Goal: Navigation & Orientation: Find specific page/section

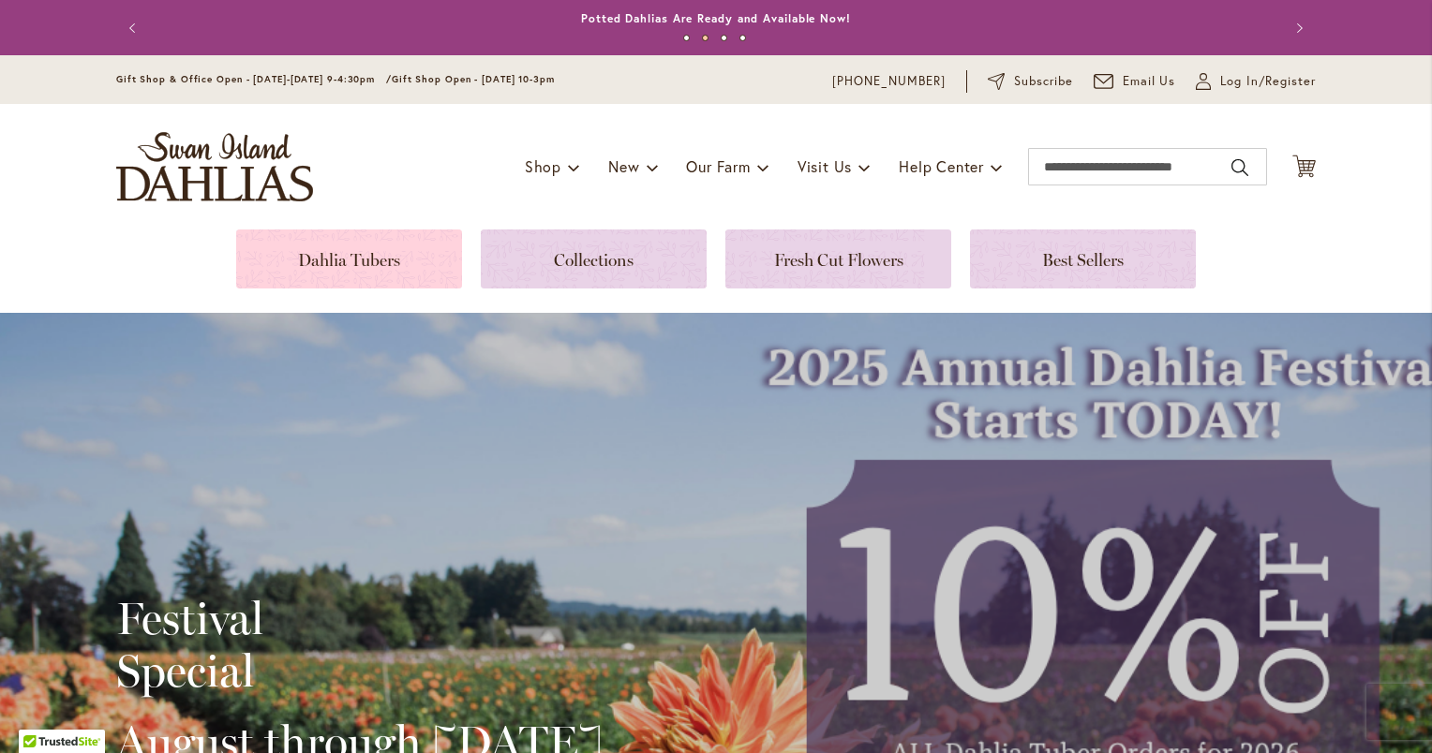
click at [366, 262] on link at bounding box center [349, 259] width 226 height 59
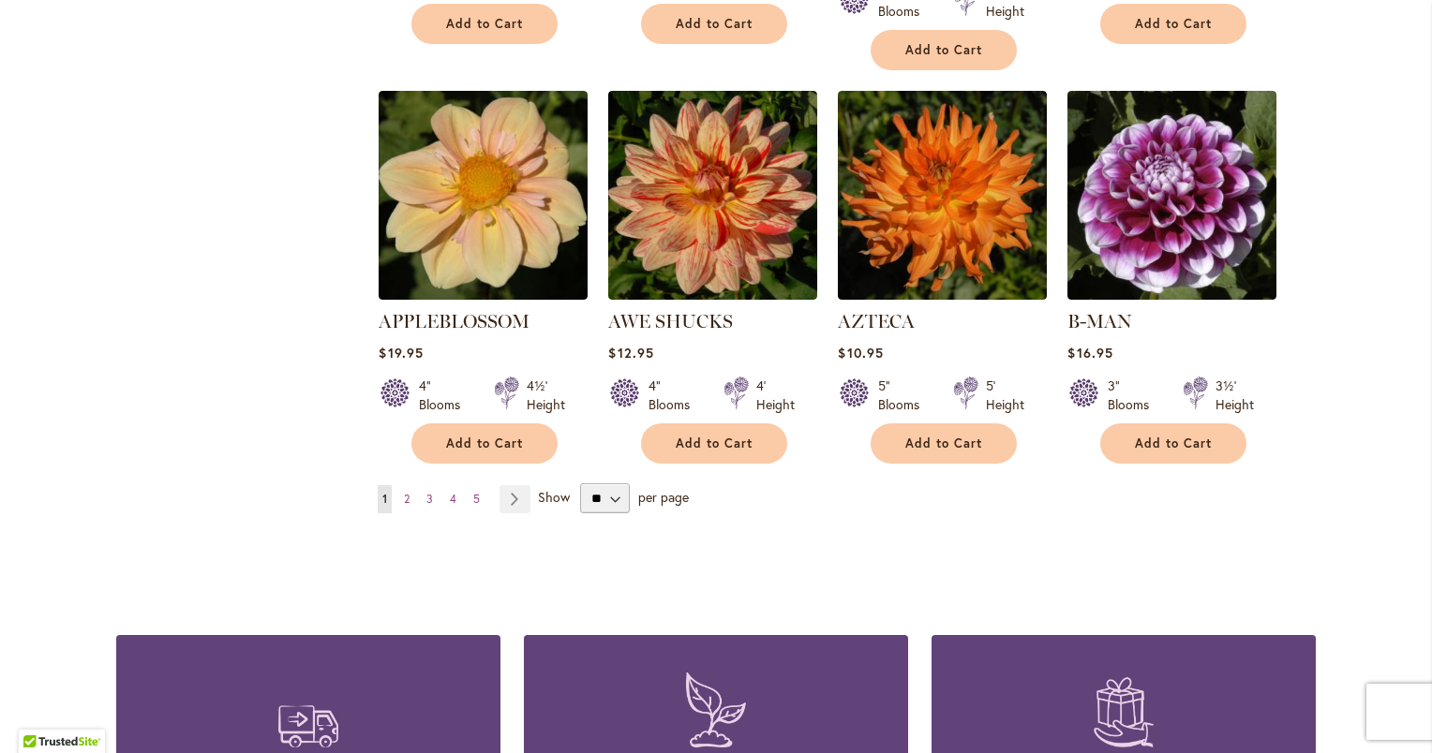
scroll to position [1580, 0]
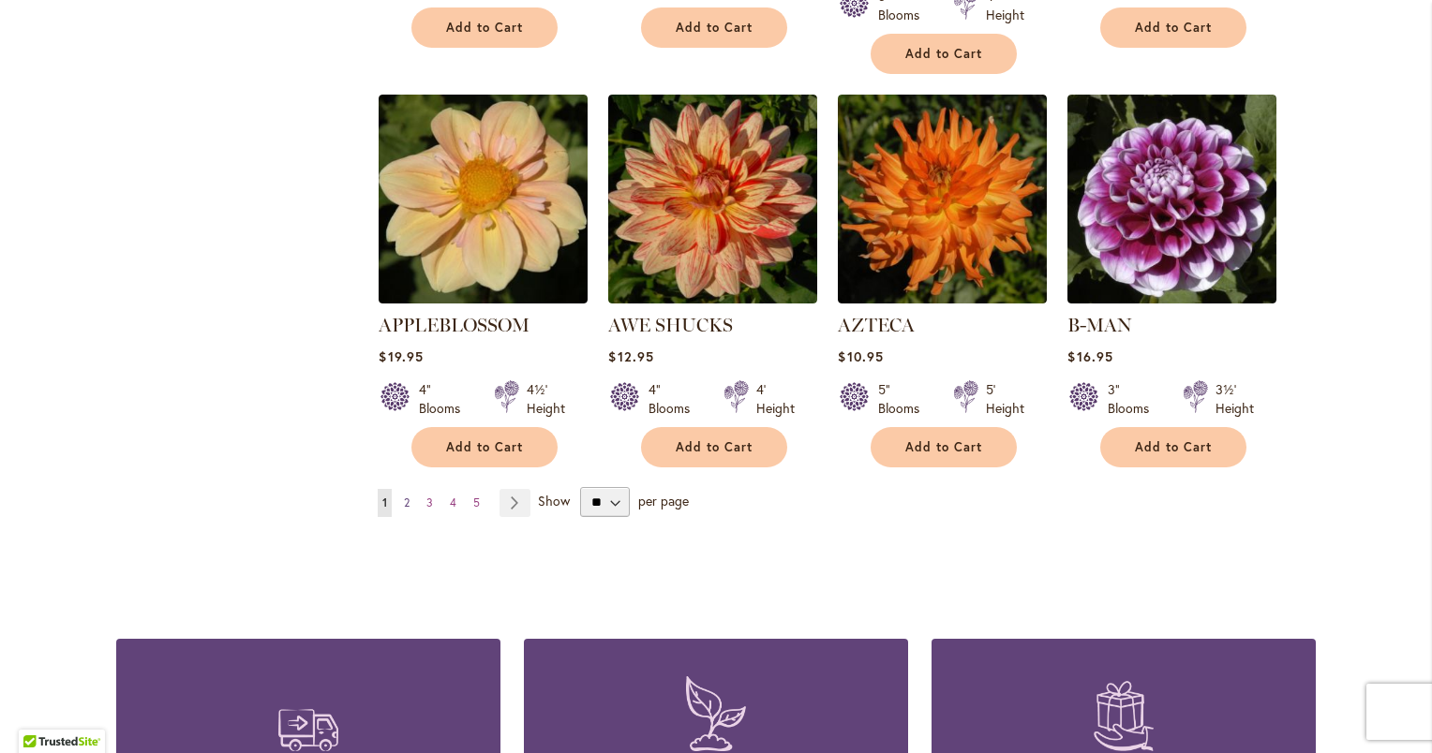
click at [405, 489] on link "Page 2" at bounding box center [406, 503] width 15 height 28
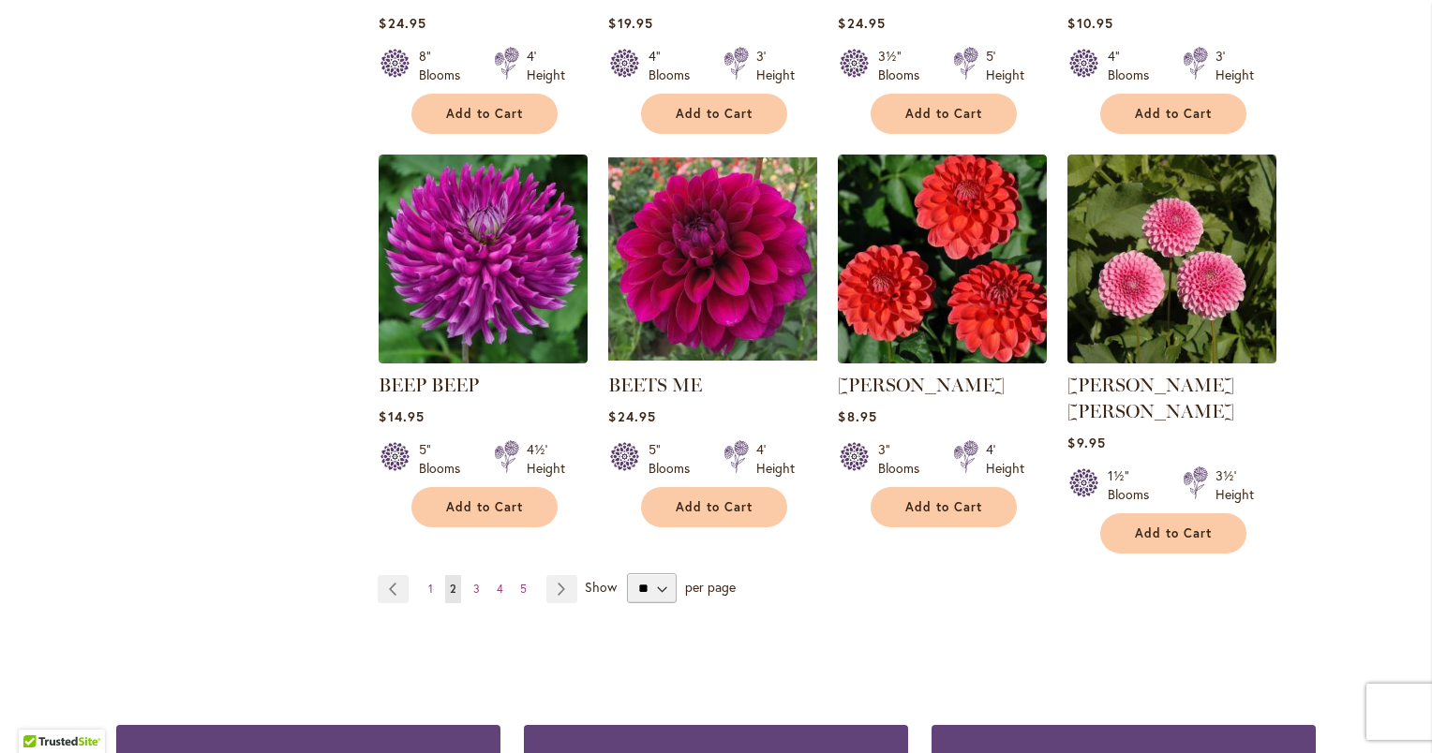
scroll to position [1552, 0]
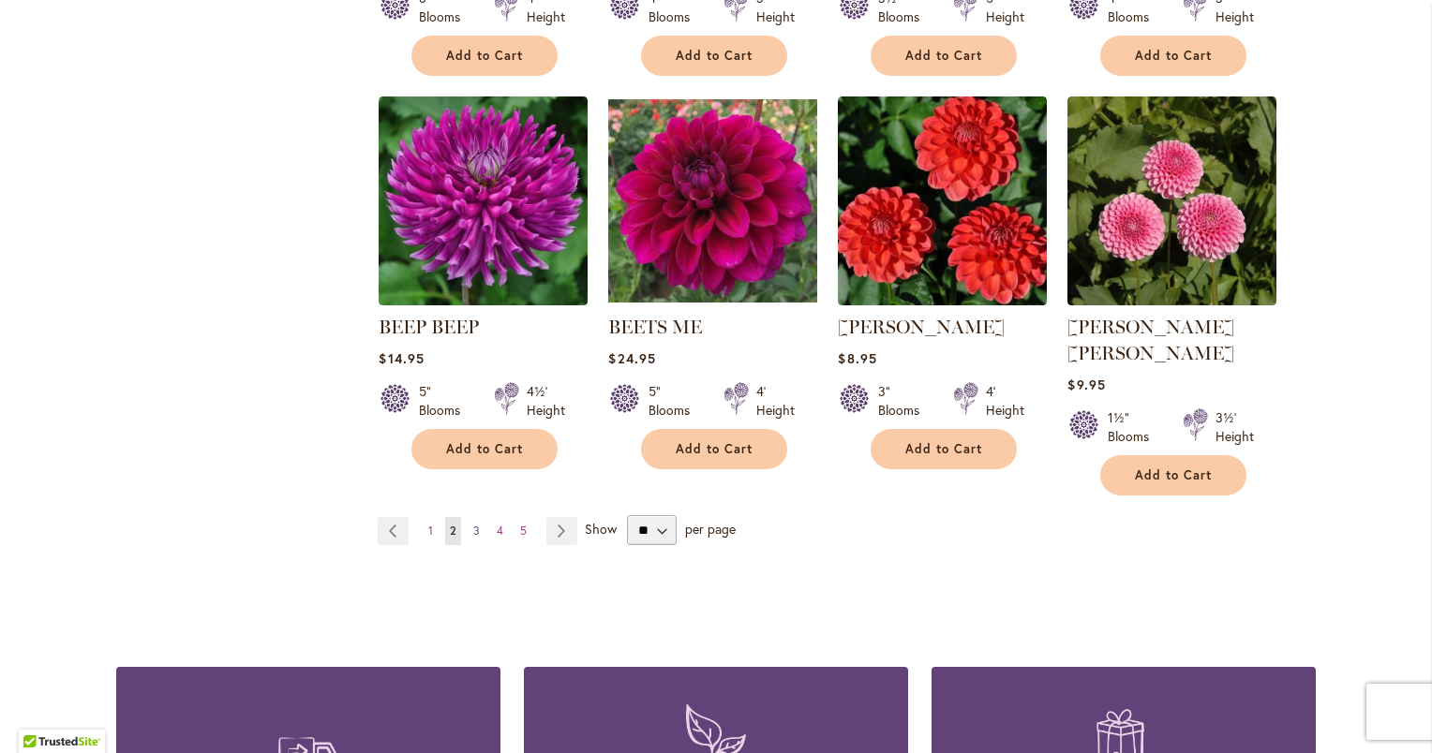
click at [473, 524] on span "3" at bounding box center [476, 531] width 7 height 14
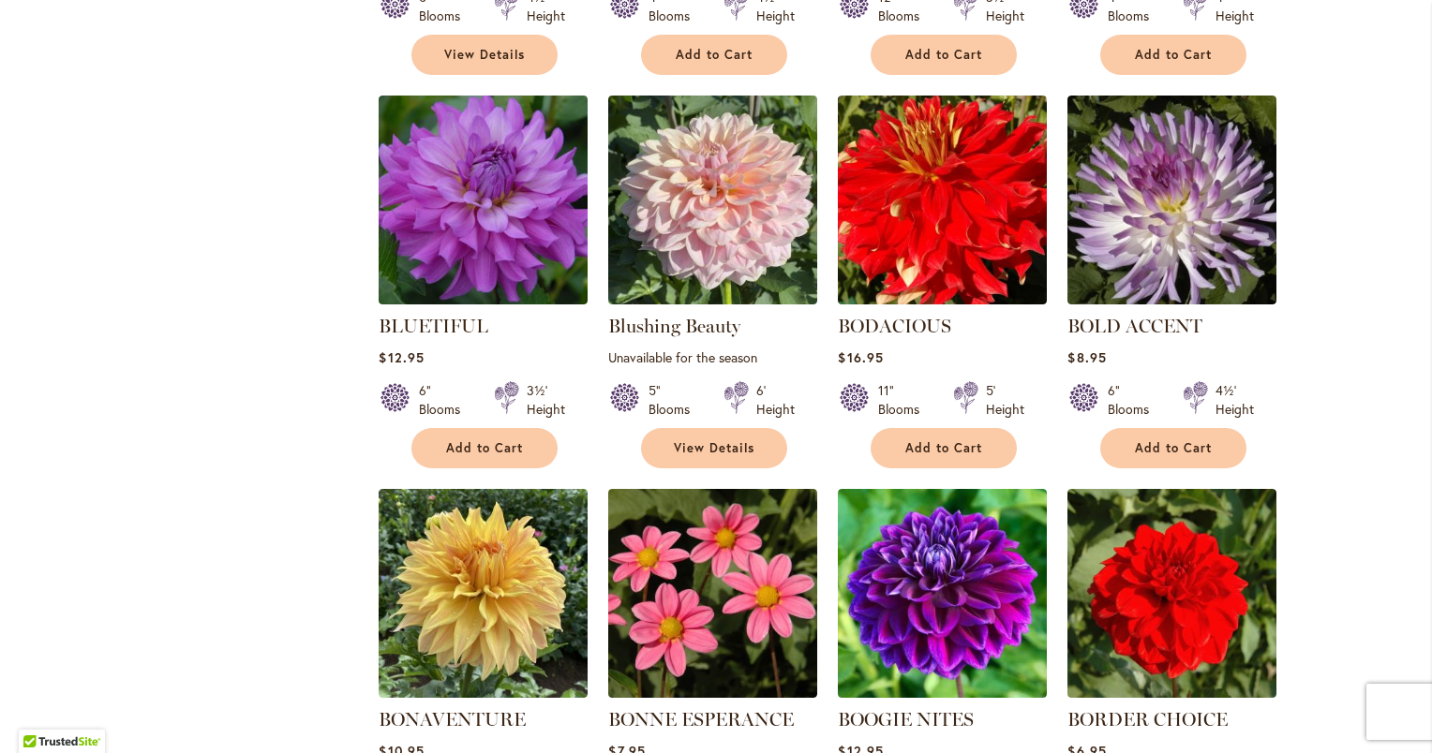
scroll to position [1345, 0]
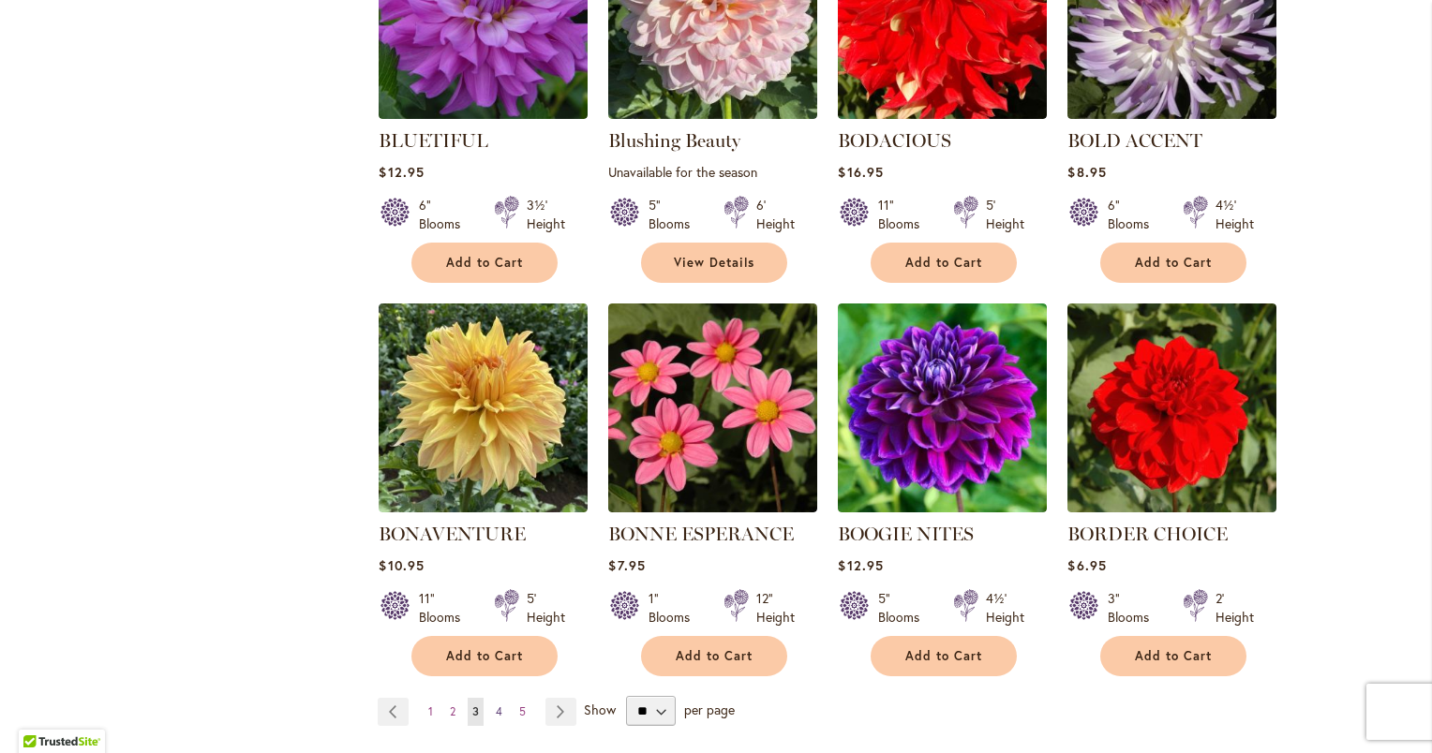
click at [496, 705] on span "4" at bounding box center [499, 712] width 7 height 14
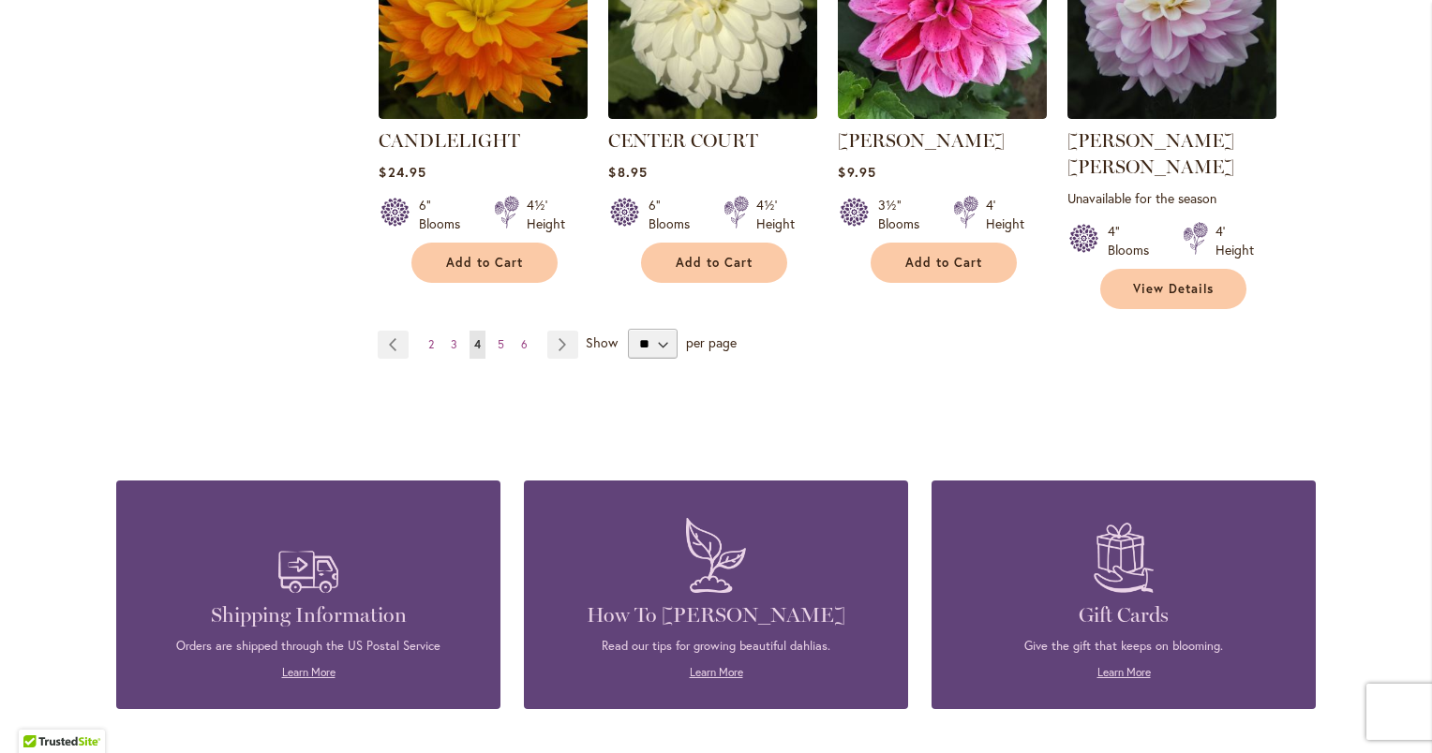
scroll to position [1799, 0]
